Goal: Task Accomplishment & Management: Manage account settings

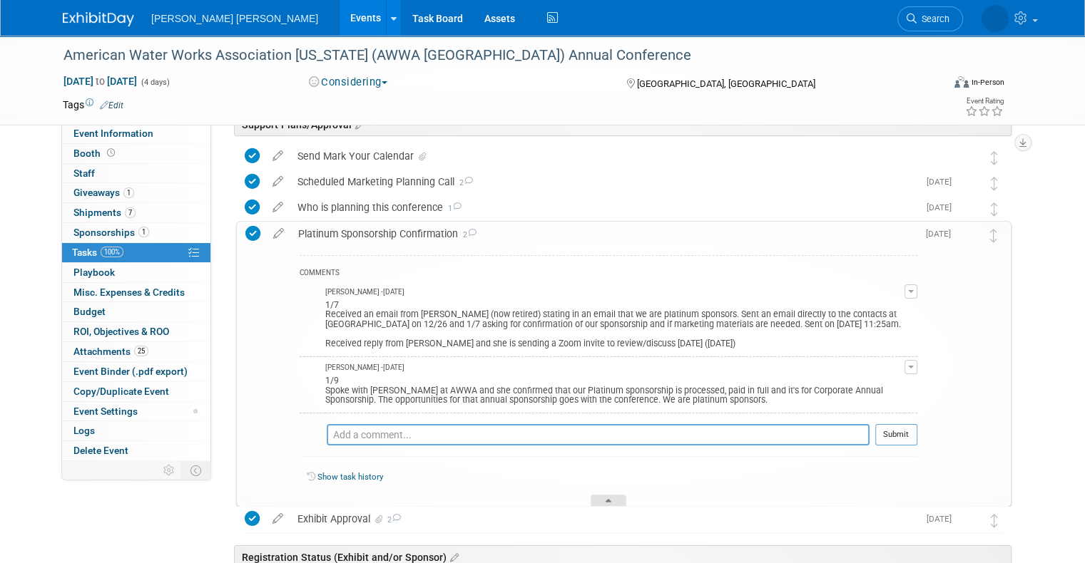
click at [611, 496] on div at bounding box center [608, 501] width 36 height 12
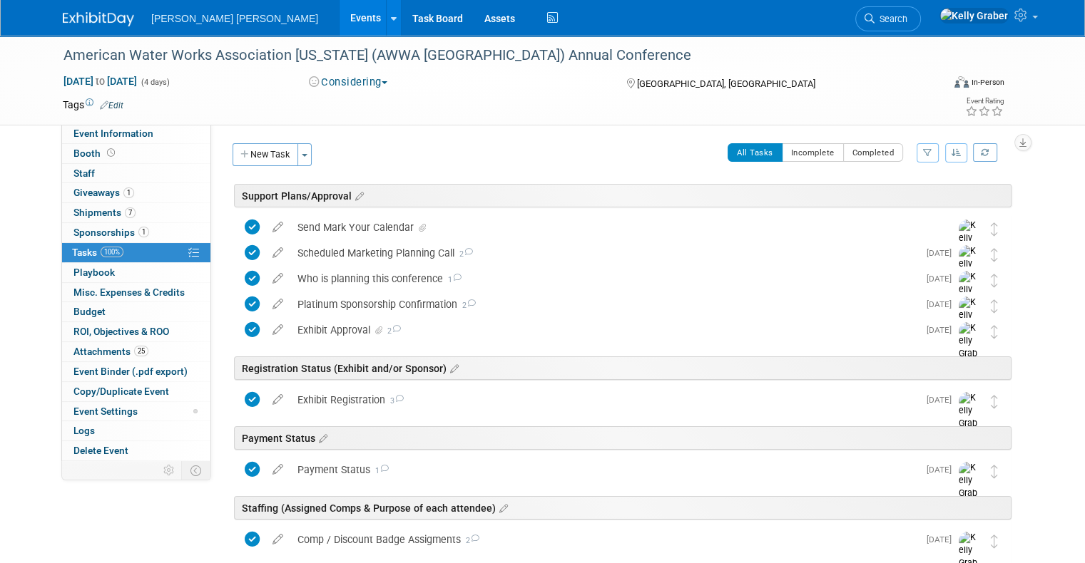
click at [86, 12] on img at bounding box center [98, 19] width 71 height 14
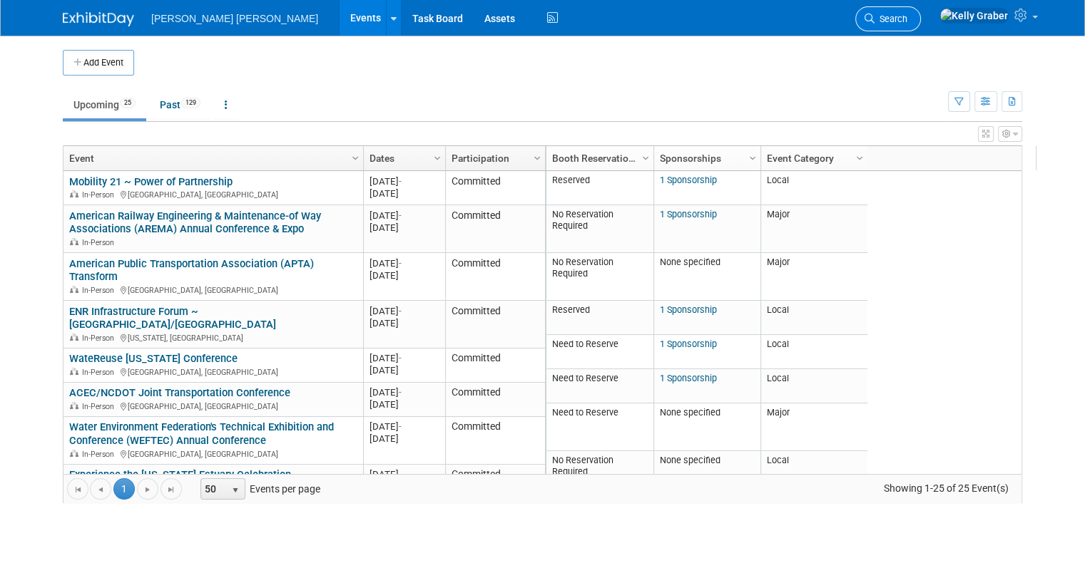
click at [907, 19] on span "Search" at bounding box center [890, 19] width 33 height 11
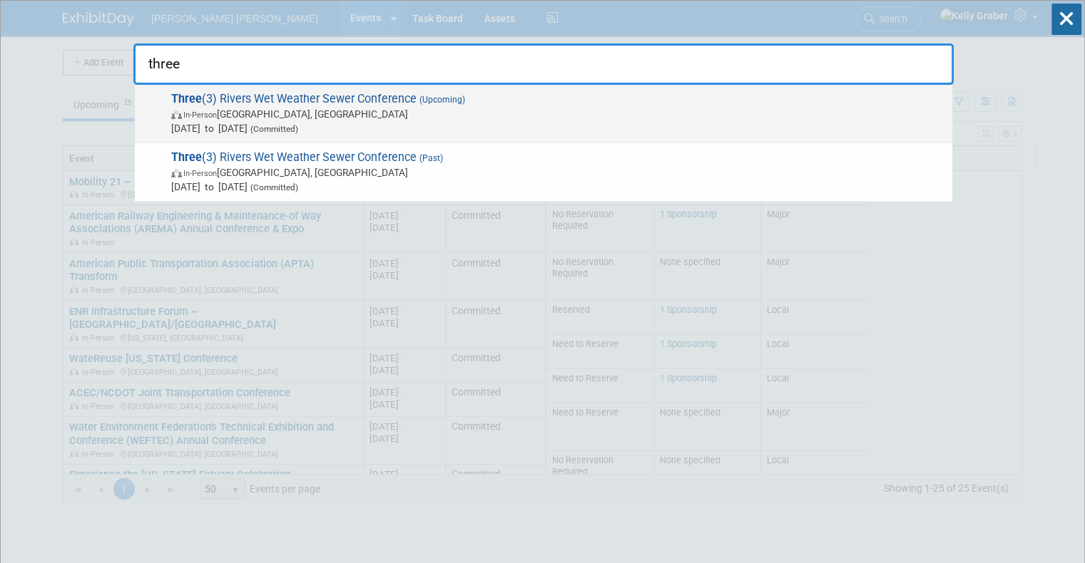
type input "three"
click at [305, 115] on span "In-Person Monroeville, PA" at bounding box center [558, 114] width 774 height 14
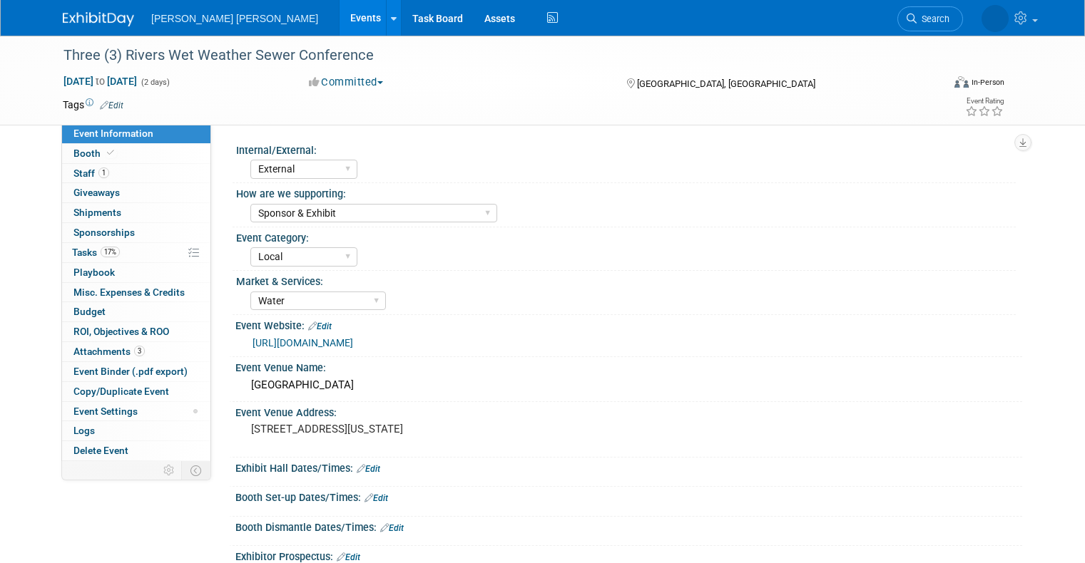
select select "External"
select select "Sponsor & Exhibit"
select select "Local"
select select "Water"
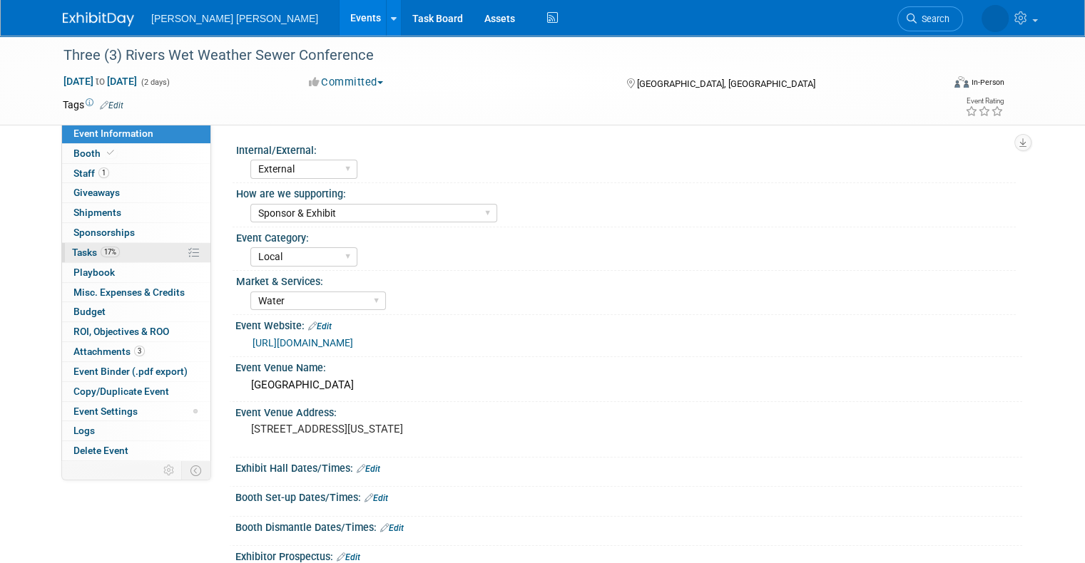
click at [90, 245] on link "17% Tasks 17%" at bounding box center [136, 252] width 148 height 19
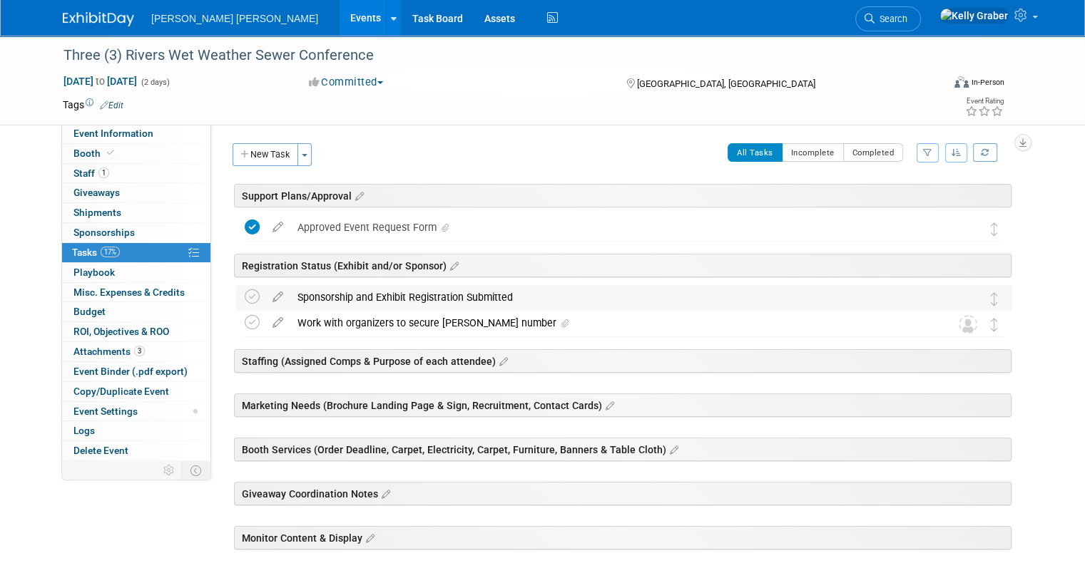
click at [408, 297] on div "Sponsorship and Exhibit Registration Submitted" at bounding box center [610, 297] width 640 height 24
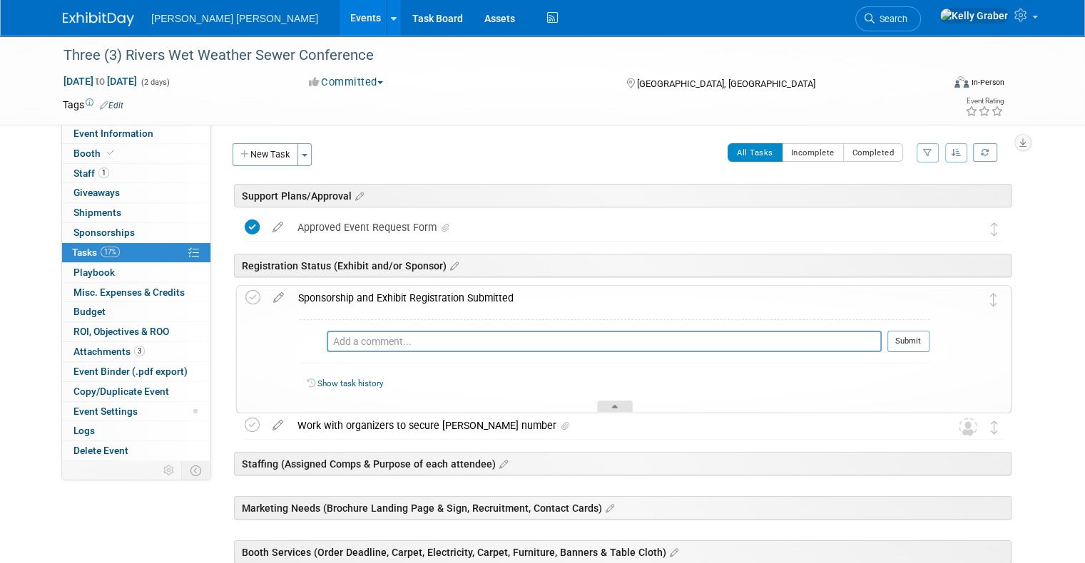
click at [605, 403] on div at bounding box center [615, 407] width 36 height 12
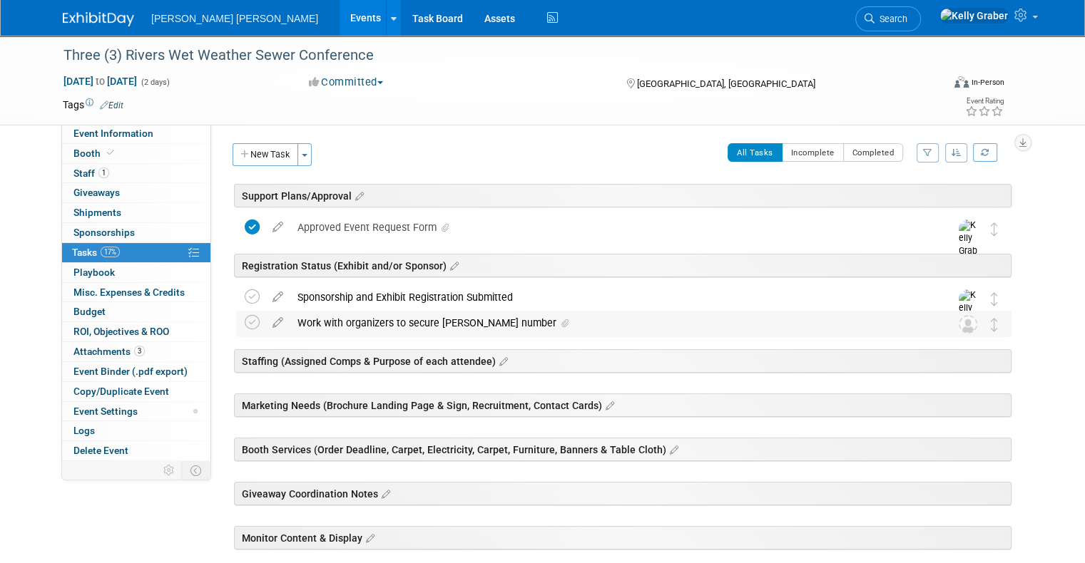
click at [371, 315] on div "Work with organizers to secure MM booth number" at bounding box center [610, 323] width 640 height 24
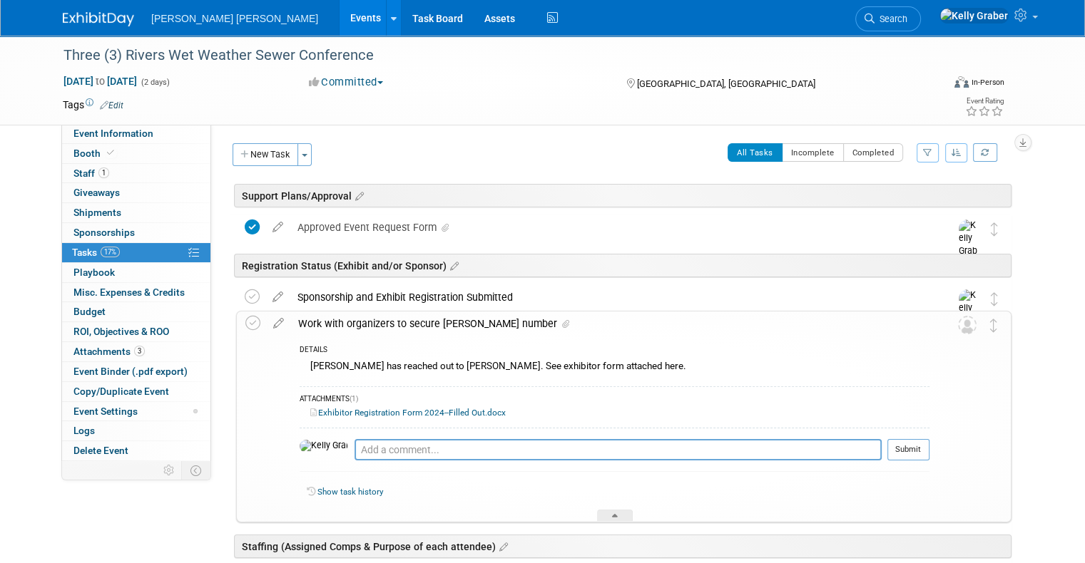
scroll to position [71, 0]
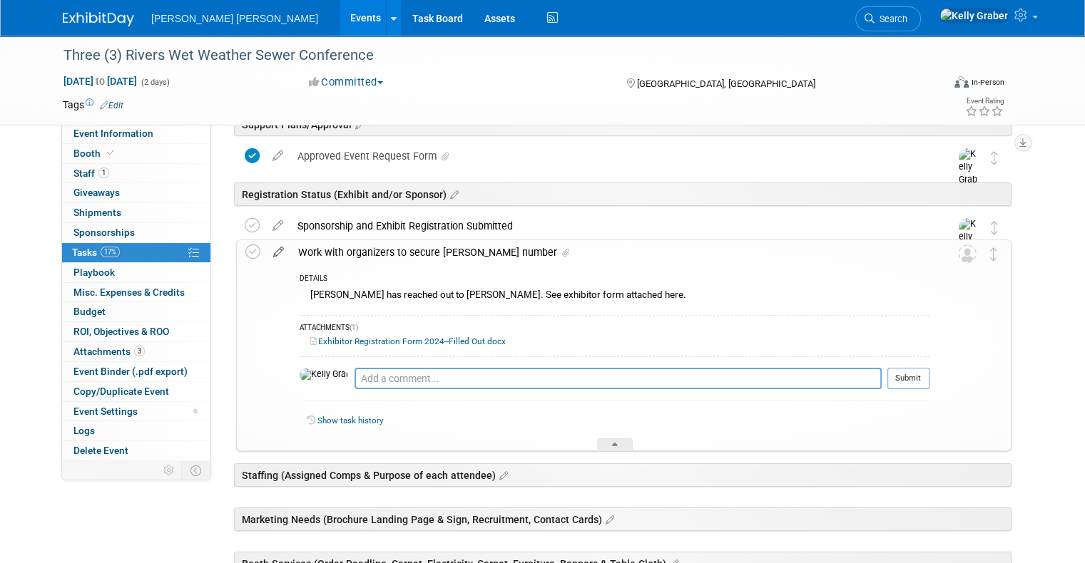
click at [269, 250] on icon at bounding box center [278, 249] width 25 height 18
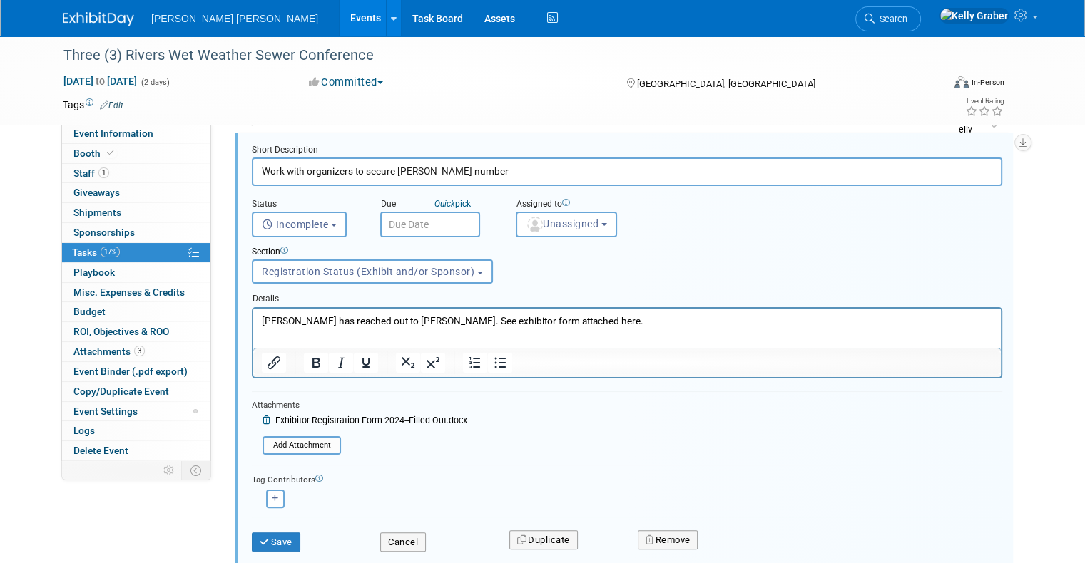
scroll to position [317, 0]
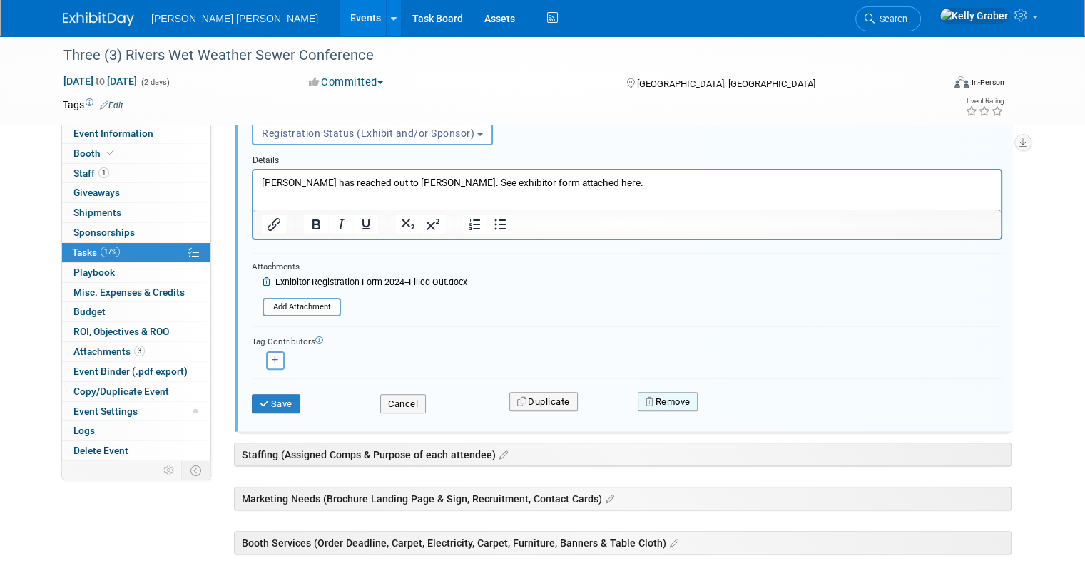
click at [682, 398] on button "Remove" at bounding box center [667, 402] width 61 height 20
click at [735, 402] on link "Yes" at bounding box center [747, 413] width 41 height 23
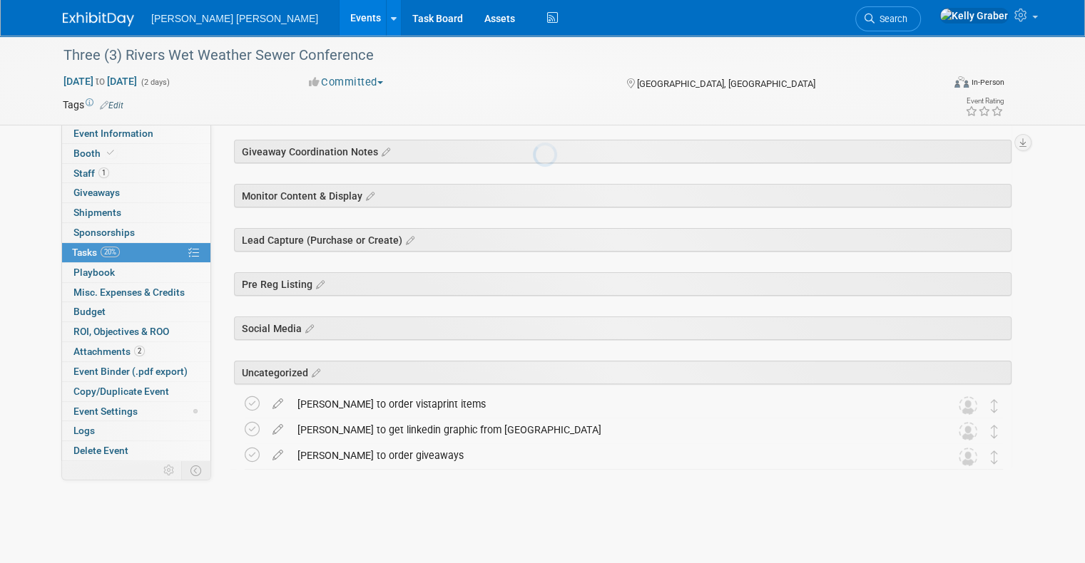
scroll to position [308, 0]
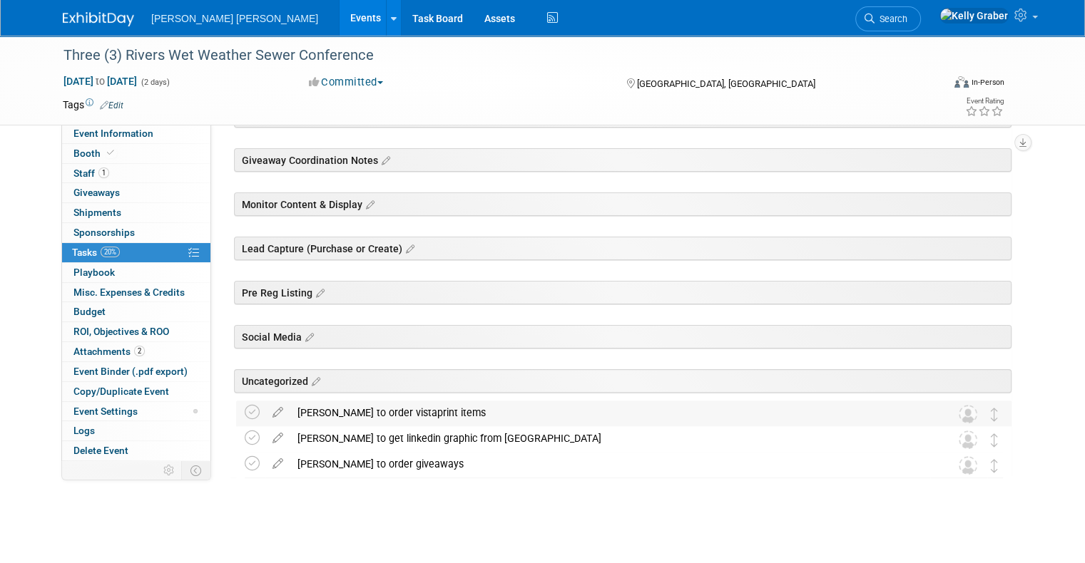
click at [300, 411] on div "Lucy to order vistaprint items" at bounding box center [610, 413] width 640 height 24
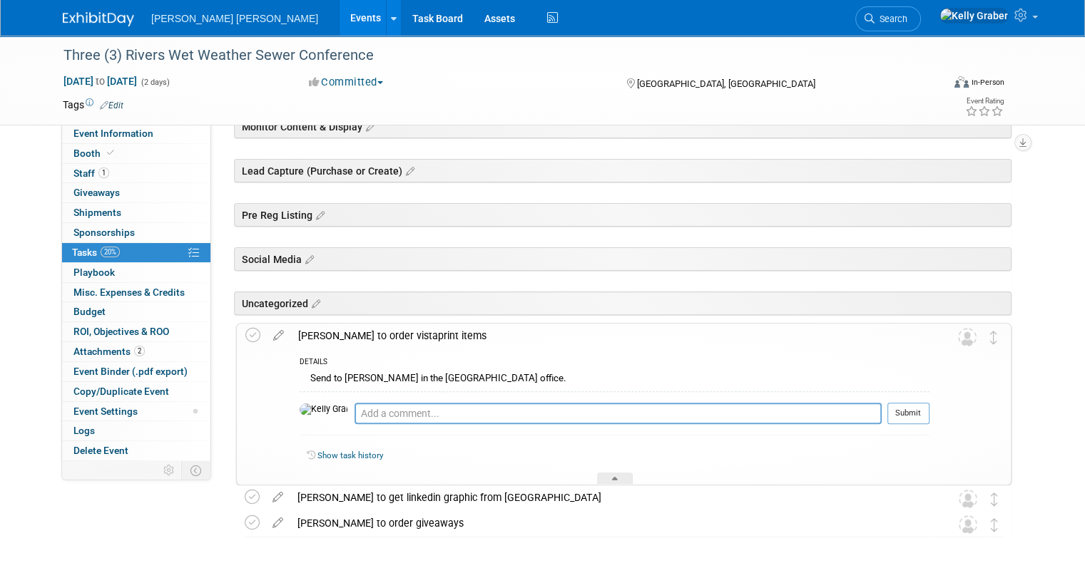
scroll to position [445, 0]
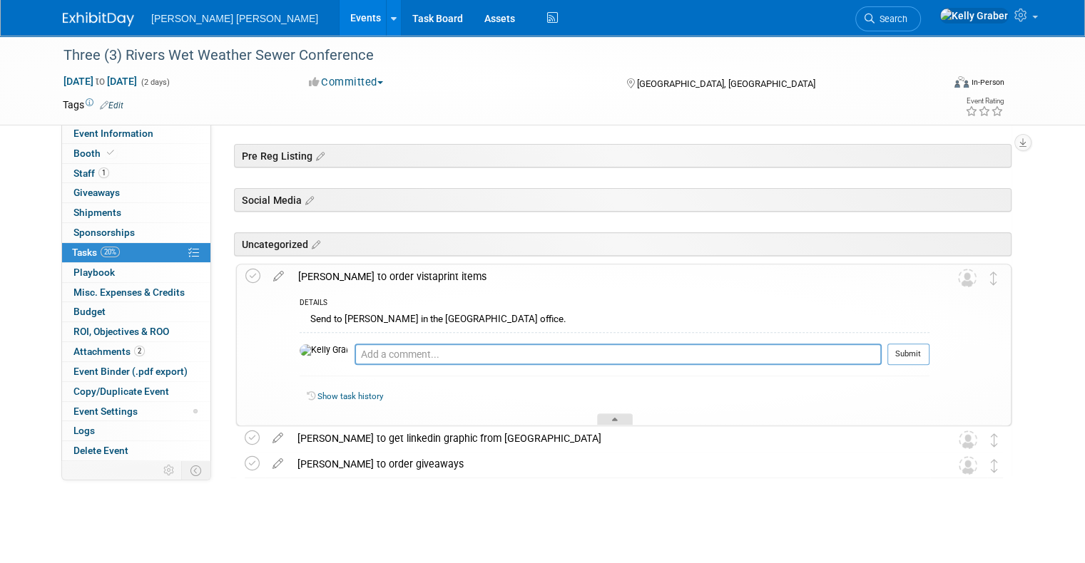
click at [619, 416] on div at bounding box center [615, 420] width 36 height 12
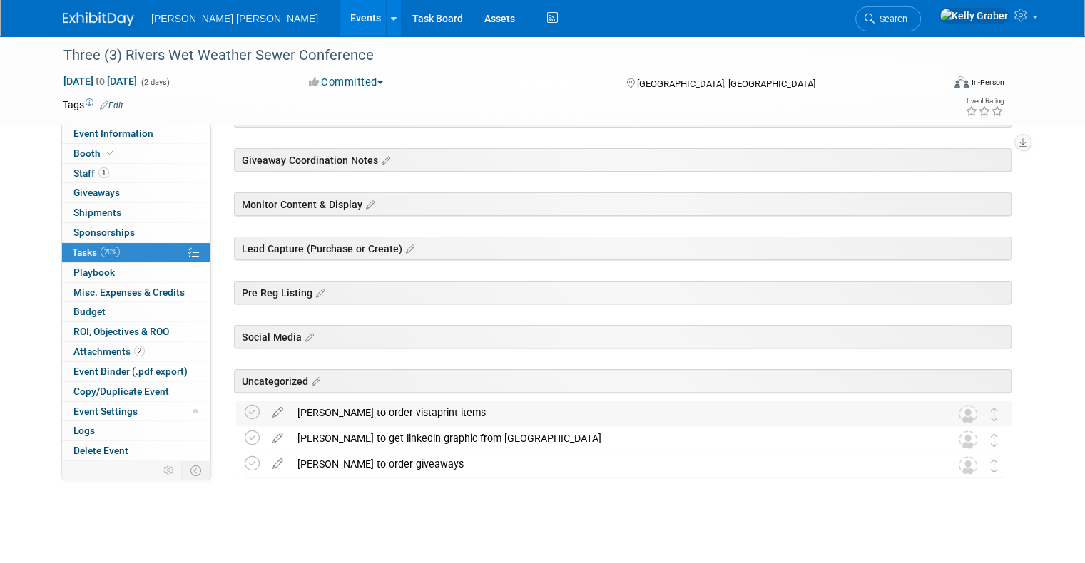
click at [419, 409] on div "Lucy to order vistaprint items" at bounding box center [610, 413] width 640 height 24
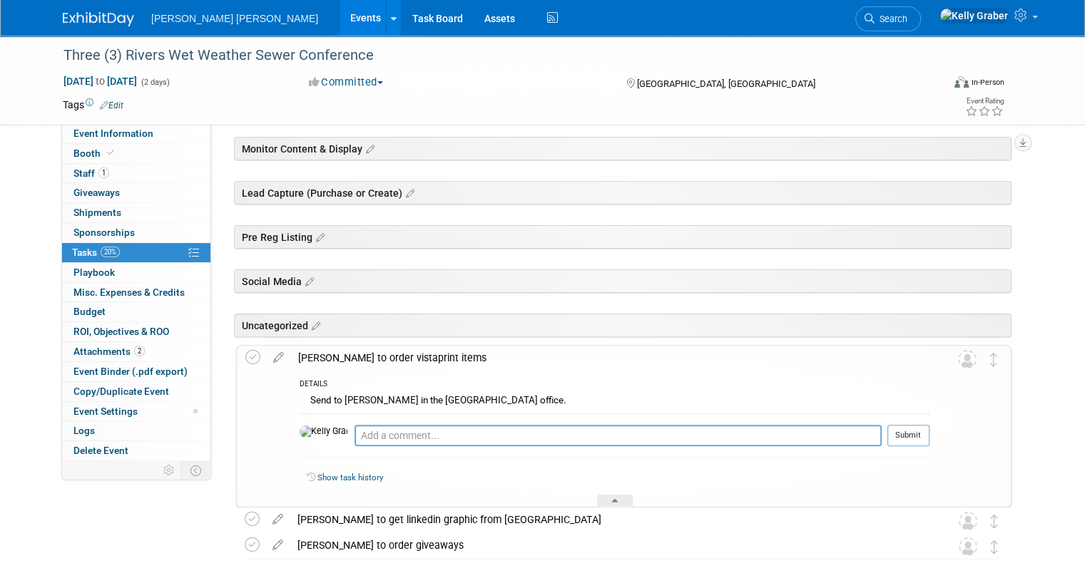
scroll to position [445, 0]
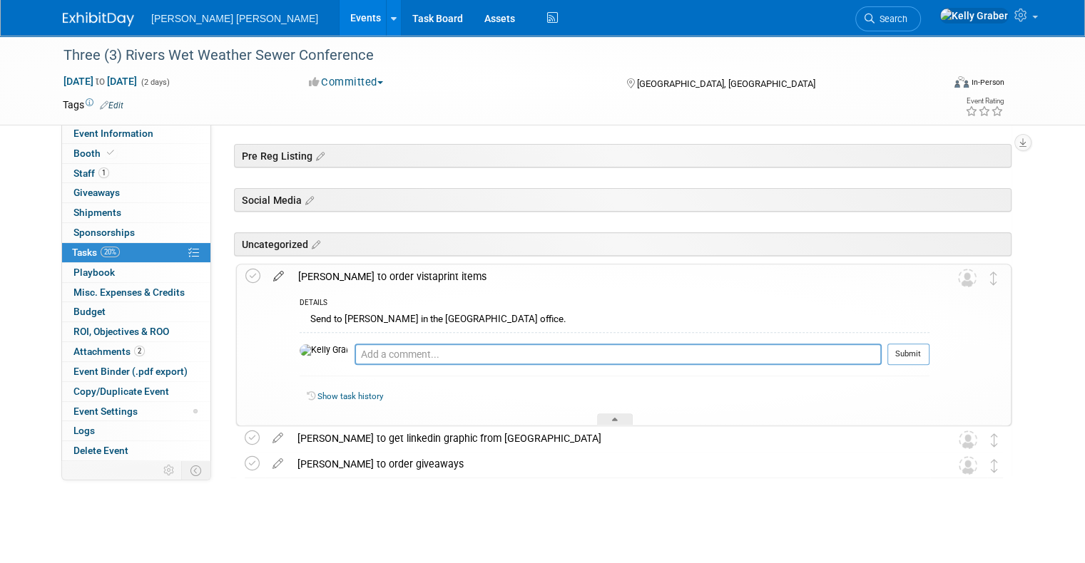
click at [266, 279] on icon at bounding box center [278, 274] width 25 height 18
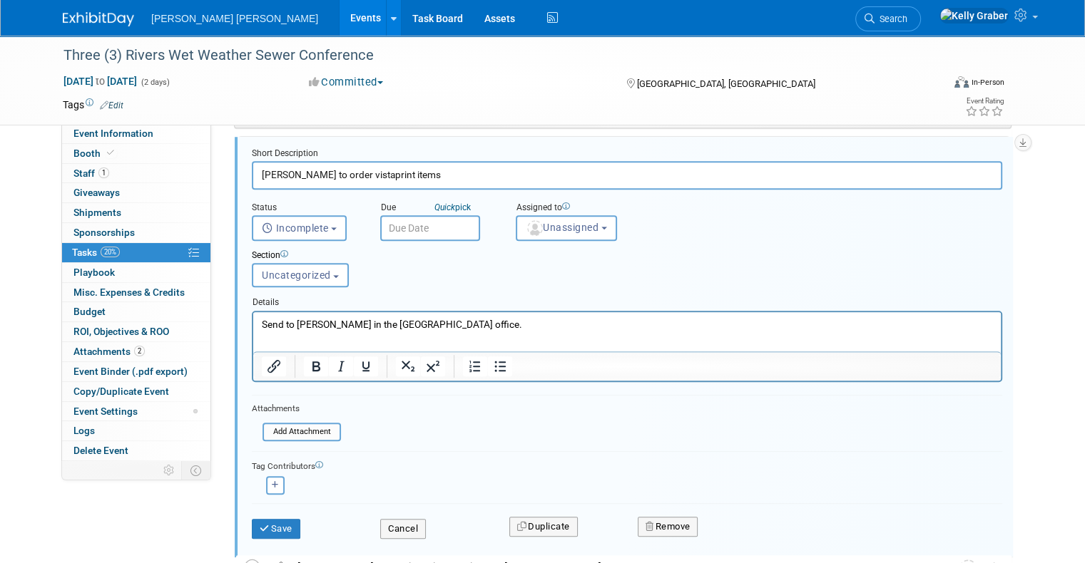
scroll to position [702, 0]
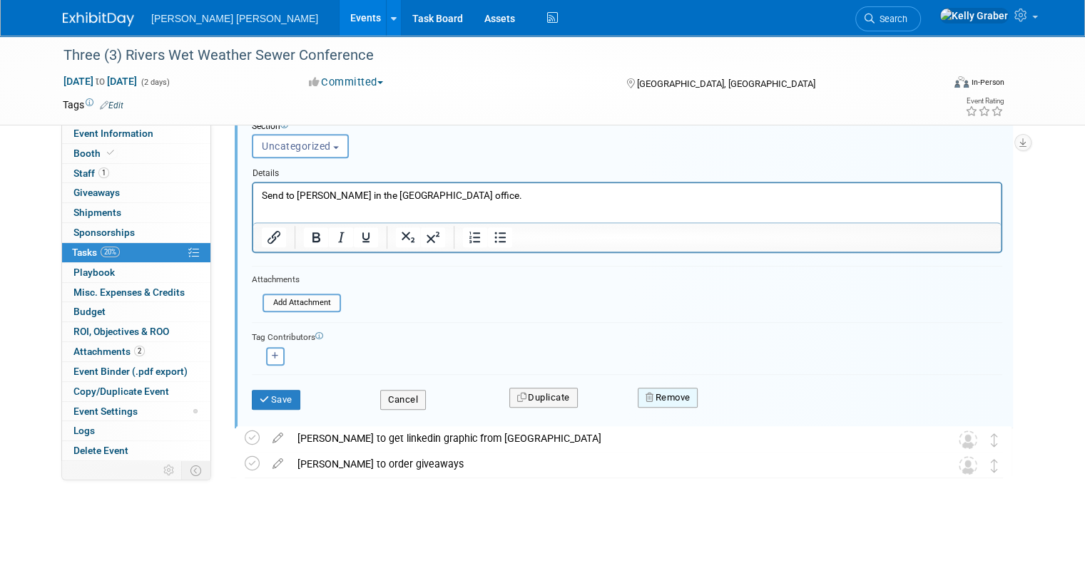
click at [655, 388] on button "Remove" at bounding box center [667, 398] width 61 height 20
click at [736, 401] on link "Yes" at bounding box center [747, 410] width 41 height 23
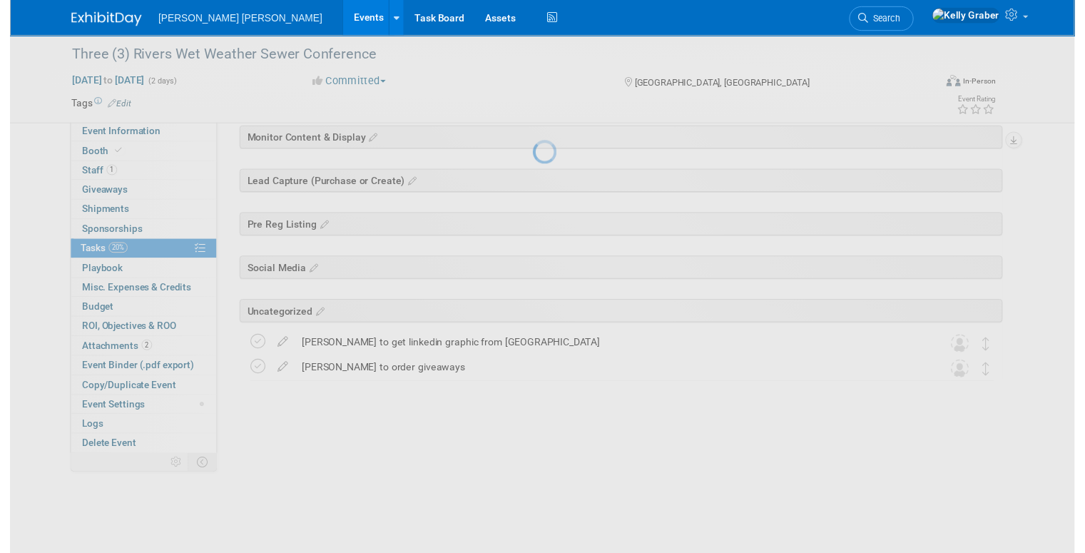
scroll to position [282, 0]
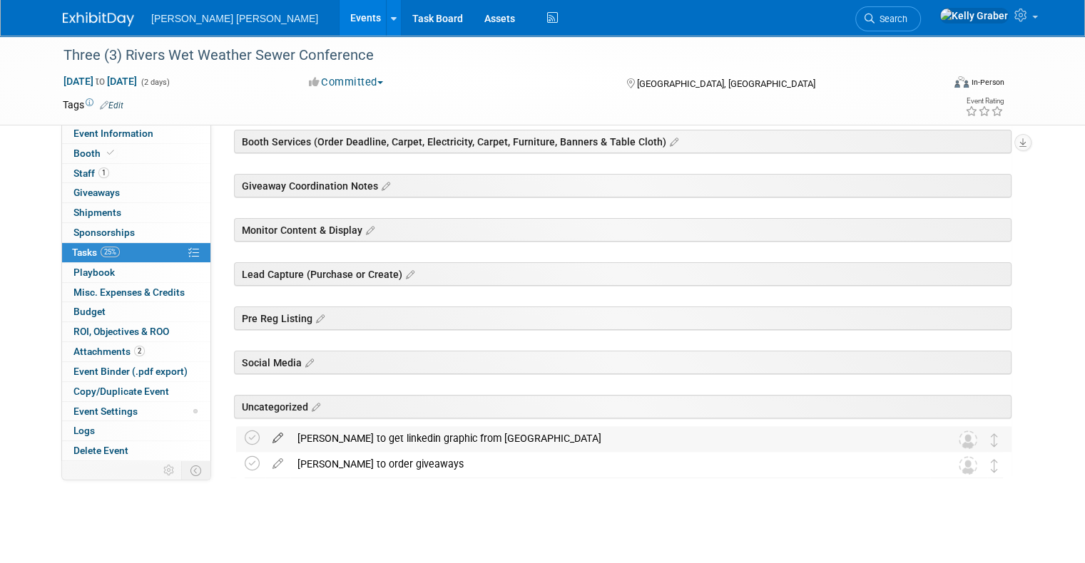
click at [265, 435] on icon at bounding box center [277, 435] width 25 height 18
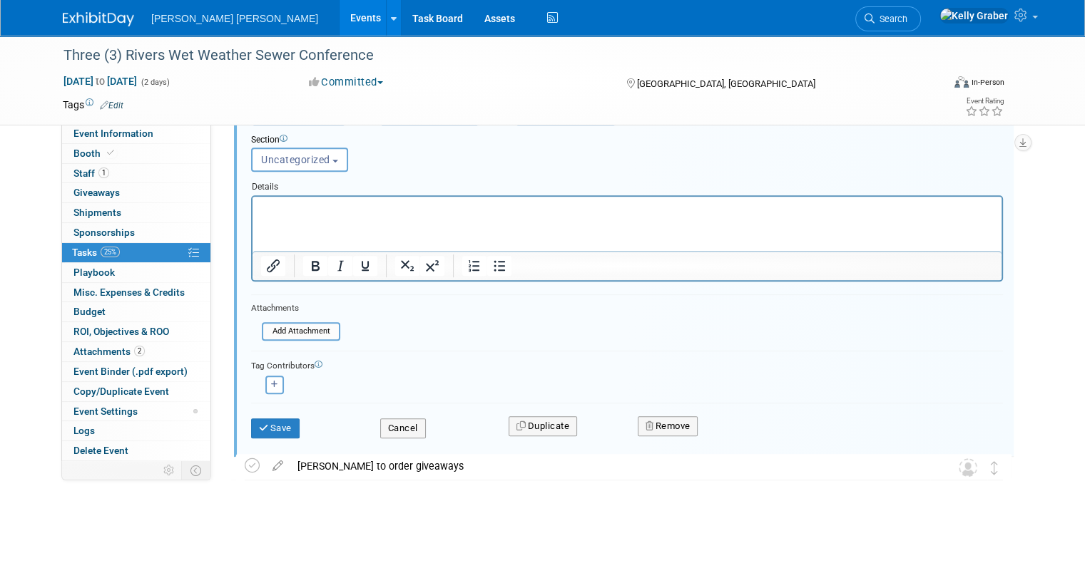
scroll to position [690, 0]
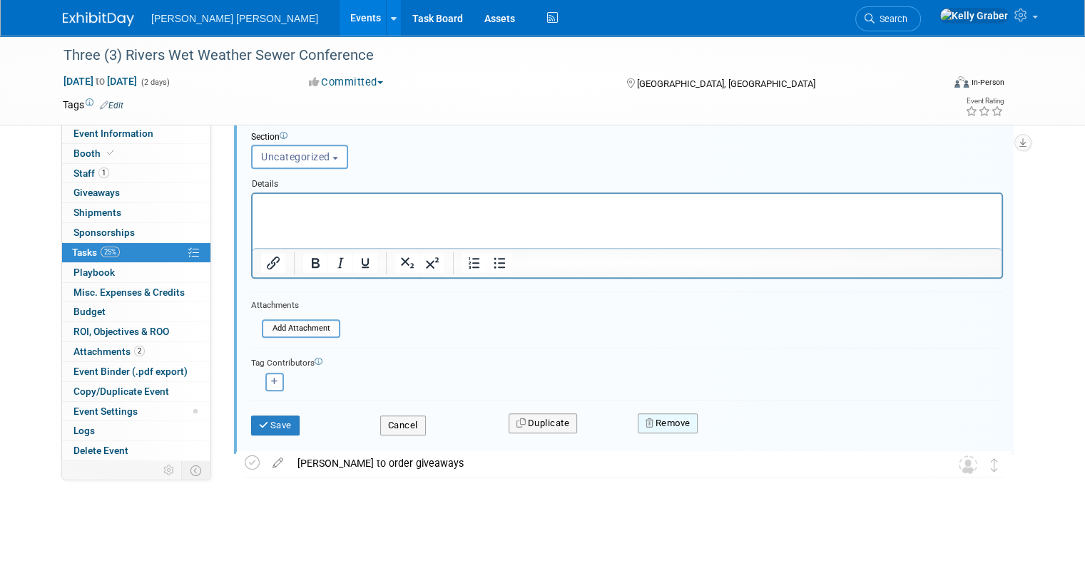
click at [670, 418] on button "Remove" at bounding box center [667, 424] width 61 height 20
click at [731, 424] on link "Yes" at bounding box center [747, 435] width 41 height 23
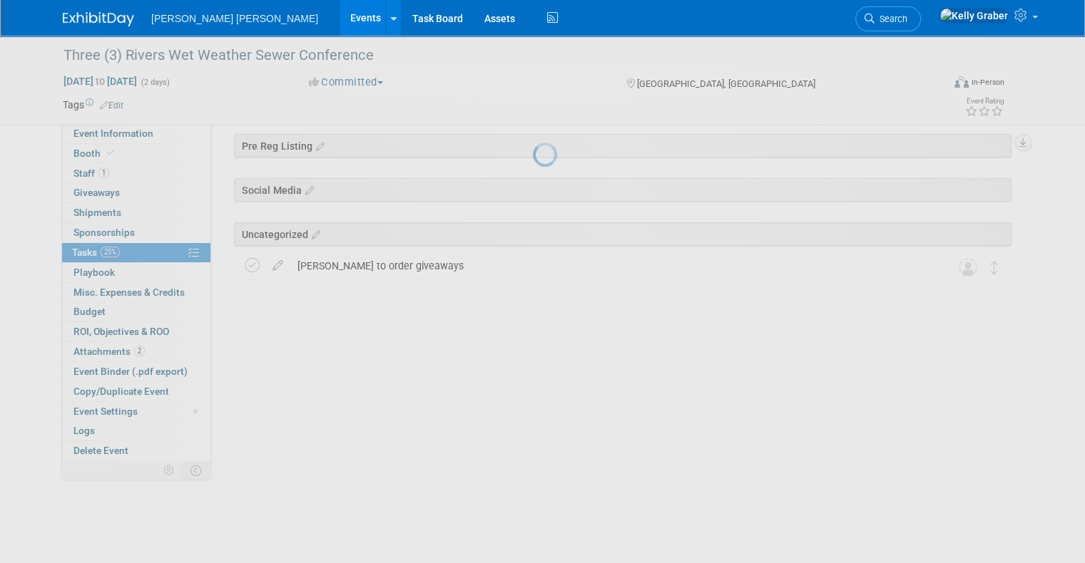
scroll to position [257, 0]
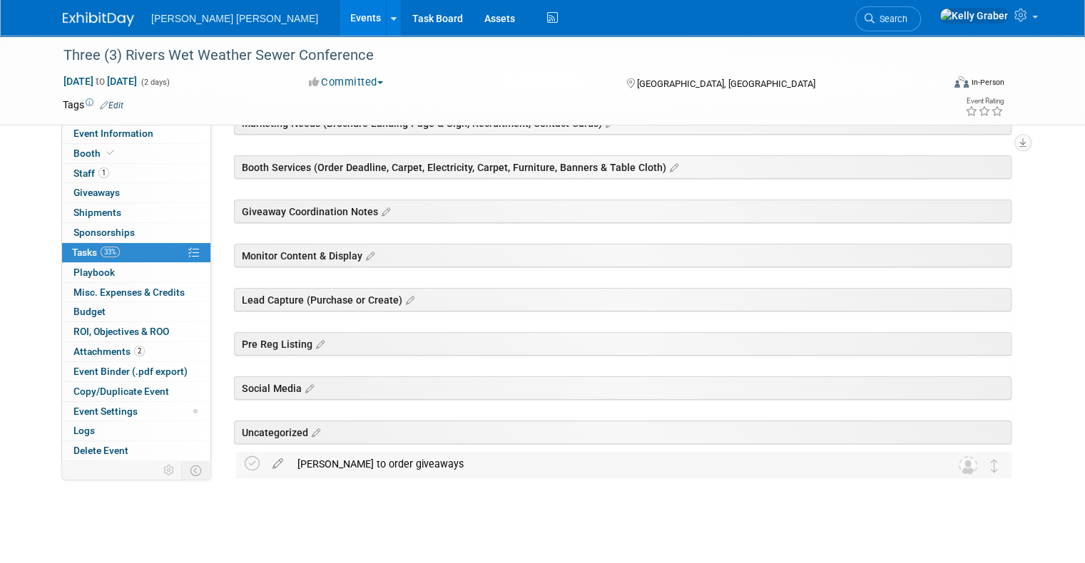
click at [328, 469] on div "Lucy to order giveaways" at bounding box center [610, 464] width 640 height 24
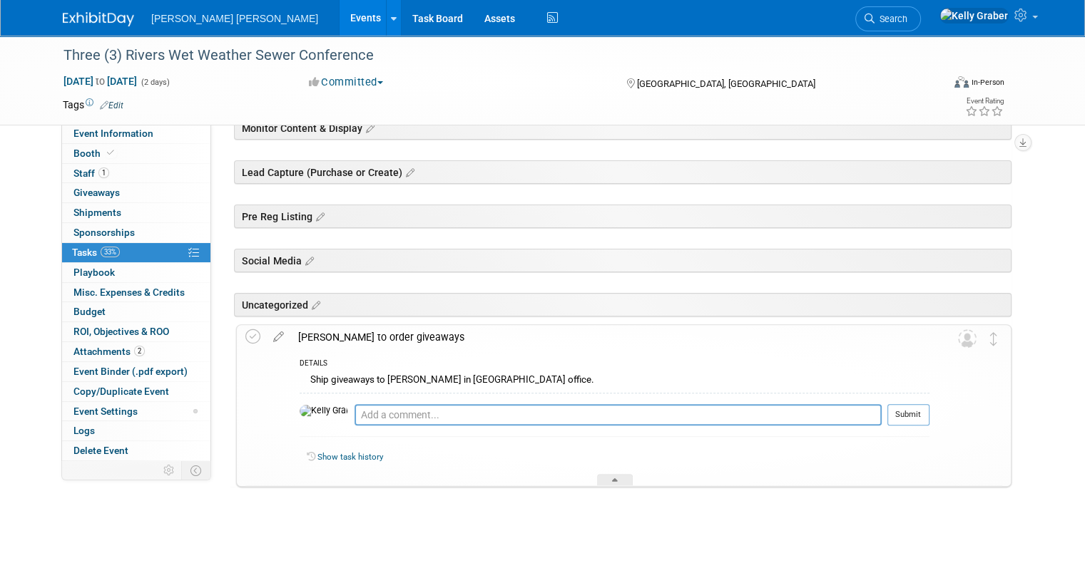
scroll to position [394, 0]
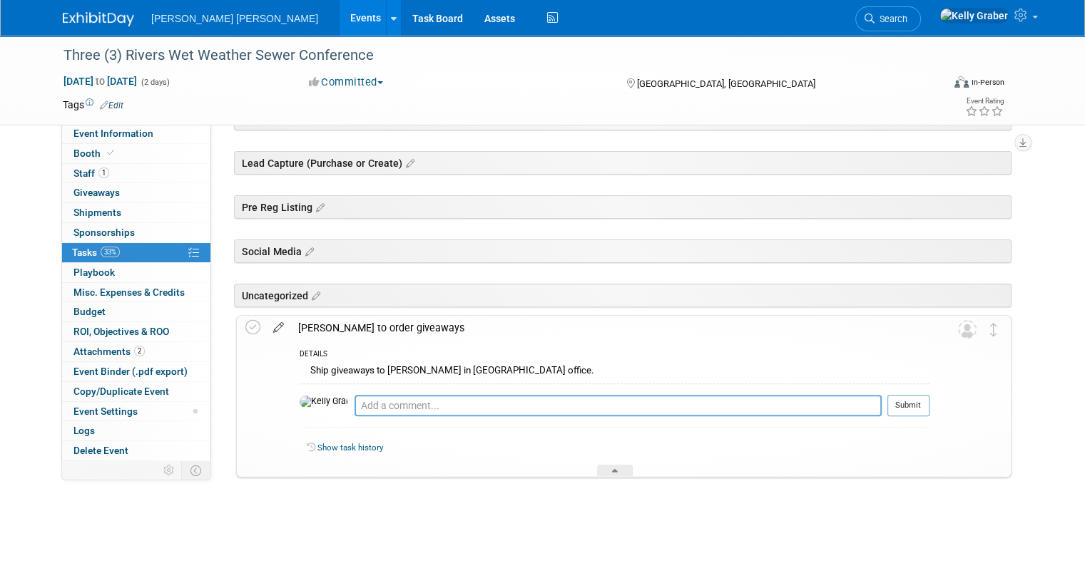
click at [266, 322] on icon at bounding box center [278, 325] width 25 height 18
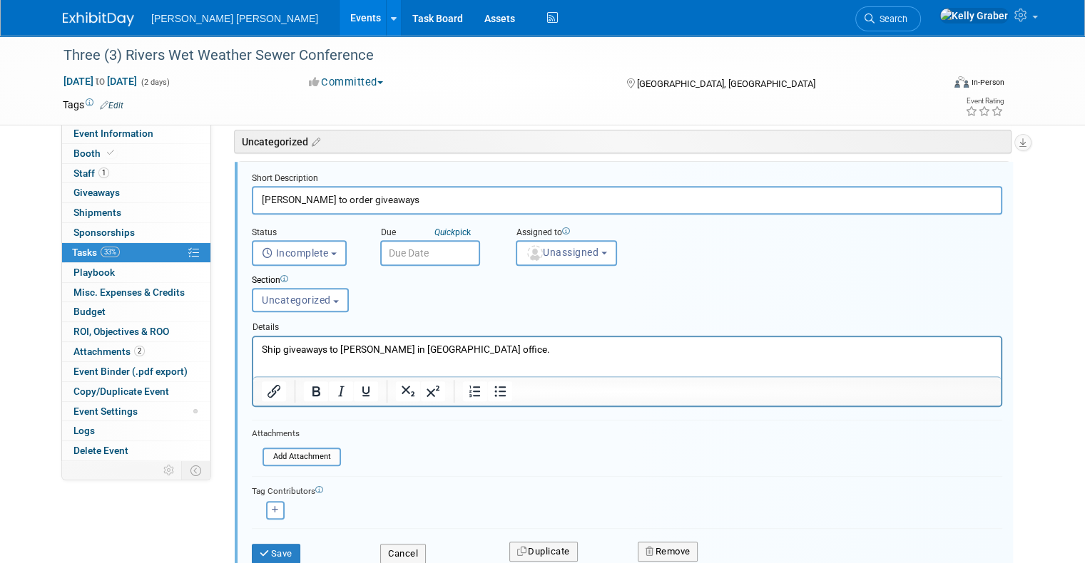
scroll to position [650, 0]
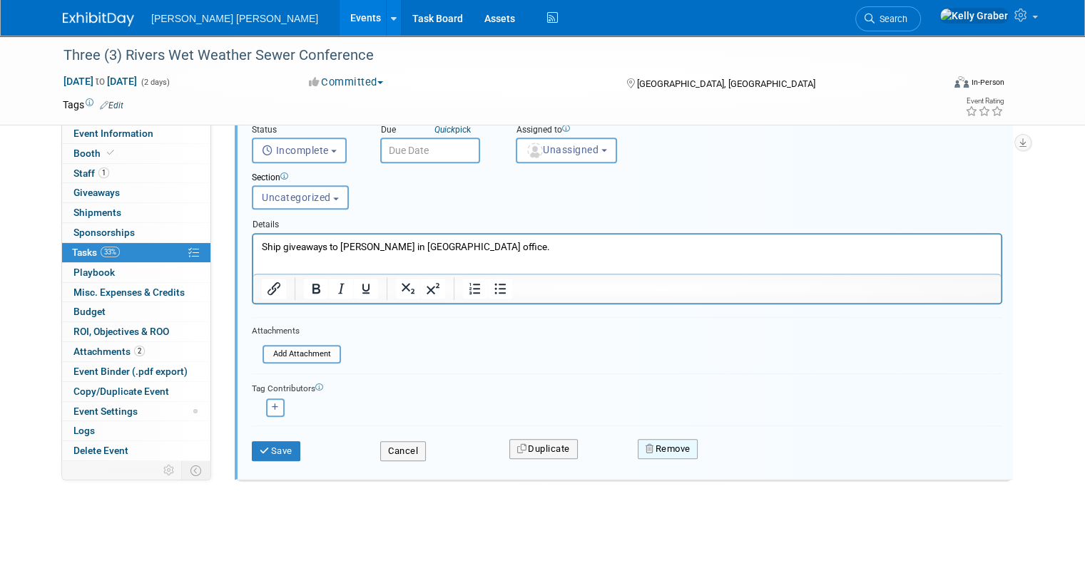
drag, startPoint x: 679, startPoint y: 442, endPoint x: 665, endPoint y: 436, distance: 15.6
click at [677, 441] on button "Remove" at bounding box center [667, 449] width 61 height 20
click at [747, 450] on link "Yes" at bounding box center [747, 461] width 41 height 23
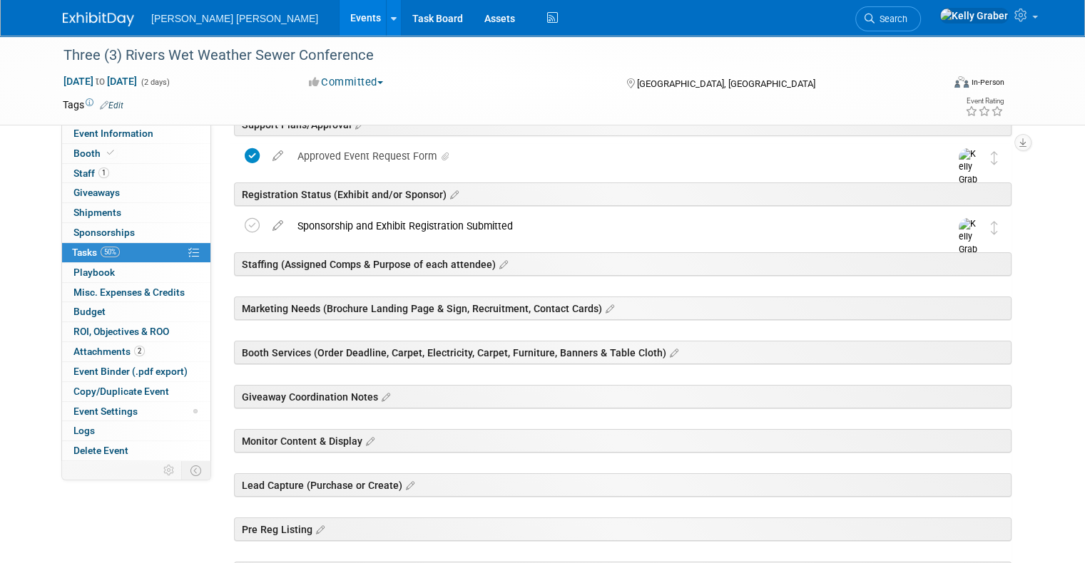
scroll to position [0, 0]
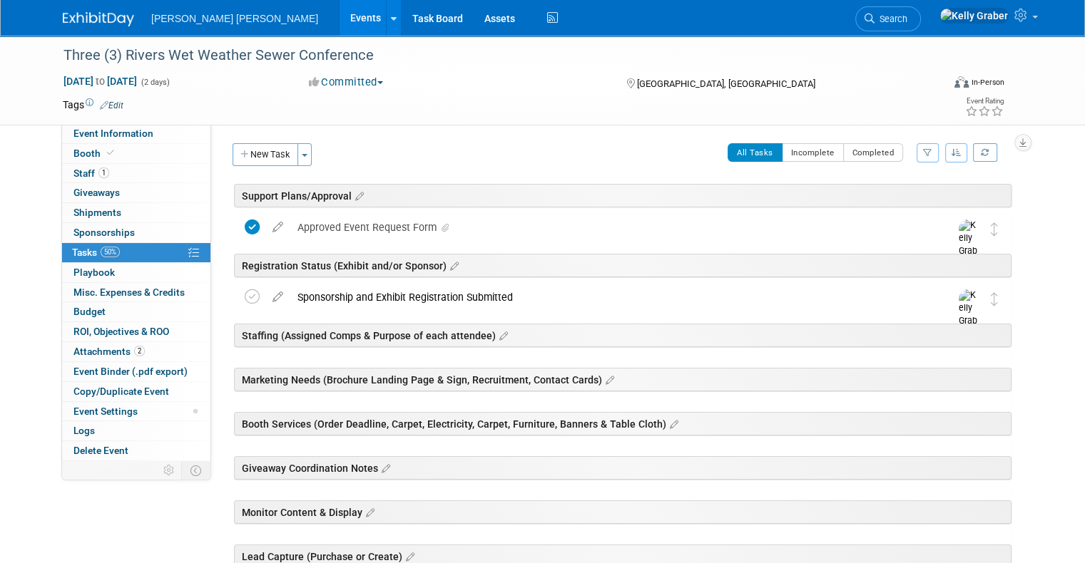
click at [78, 29] on div "Mott MacDonald Events Add Event Bulk Upload Events Shareable Event Boards Recen…" at bounding box center [542, 18] width 959 height 36
click at [86, 21] on img at bounding box center [98, 19] width 71 height 14
